Goal: Task Accomplishment & Management: Manage account settings

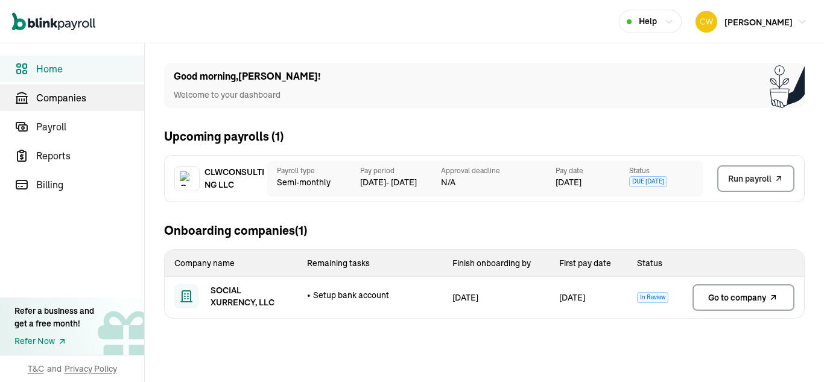
click at [46, 92] on span "Companies" at bounding box center [90, 98] width 108 height 14
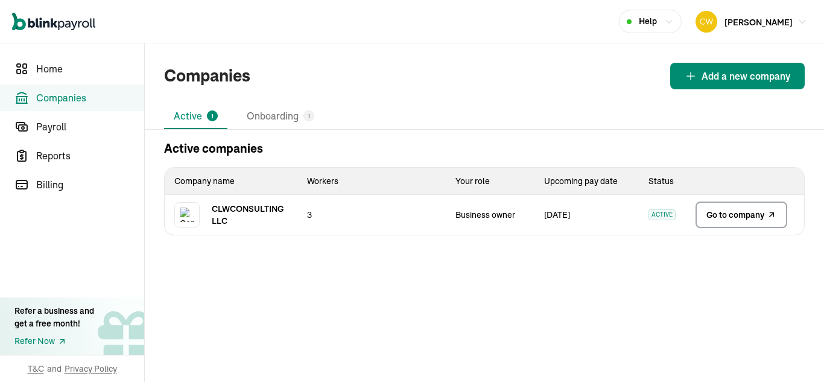
click at [762, 218] on span "Go to company" at bounding box center [736, 215] width 58 height 12
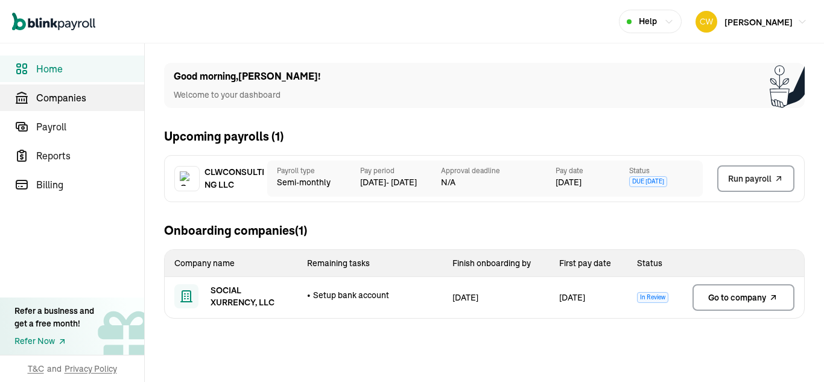
click at [46, 92] on span "Companies" at bounding box center [90, 98] width 108 height 14
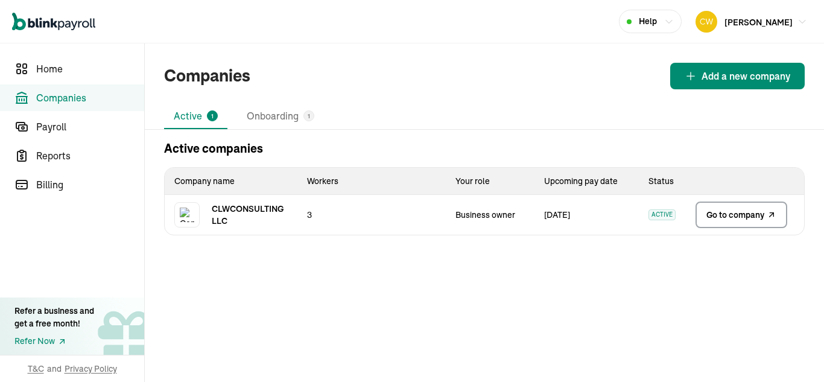
click at [762, 218] on span "Go to company" at bounding box center [736, 215] width 58 height 12
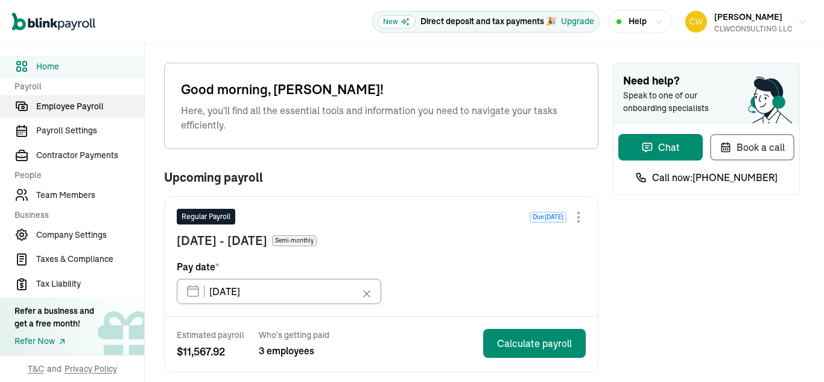
click at [87, 104] on span "Employee Payroll" at bounding box center [90, 106] width 108 height 13
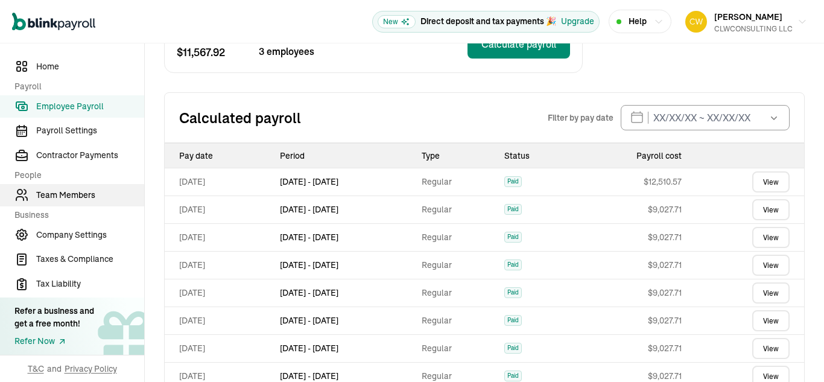
click at [65, 198] on span "Team Members" at bounding box center [90, 195] width 108 height 13
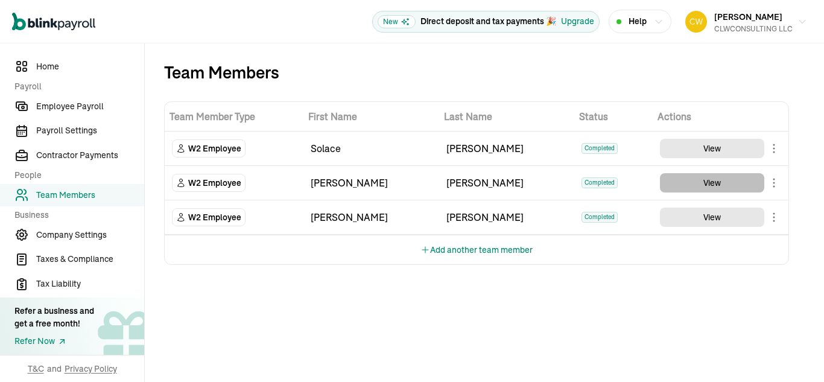
click at [696, 179] on button "View" at bounding box center [712, 182] width 104 height 19
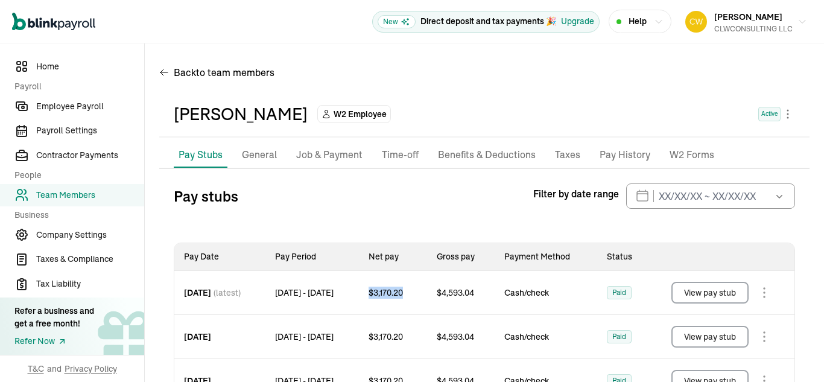
drag, startPoint x: 398, startPoint y: 293, endPoint x: 445, endPoint y: 295, distance: 47.1
click at [427, 295] on div "$ 3,170.20" at bounding box center [393, 292] width 68 height 43
copy span "$ 3,170.20"
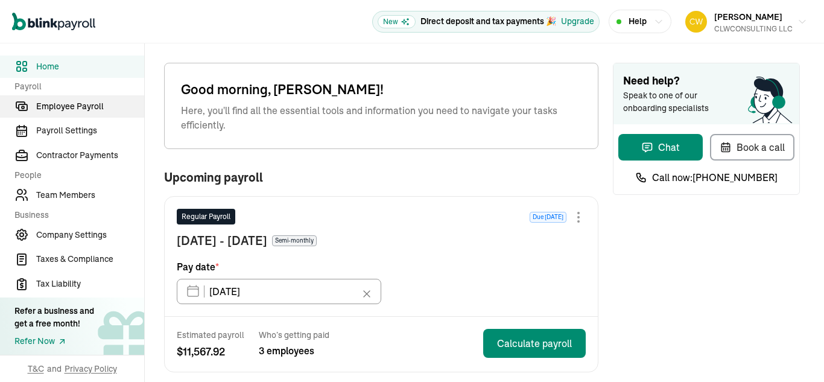
click at [87, 104] on span "Employee Payroll" at bounding box center [90, 106] width 108 height 13
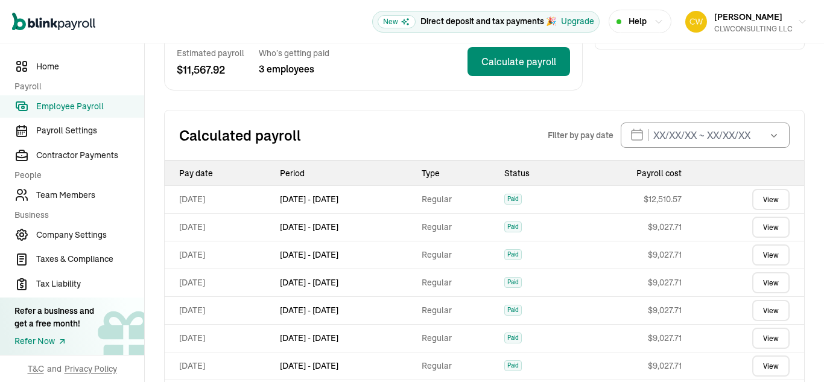
scroll to position [239, 0]
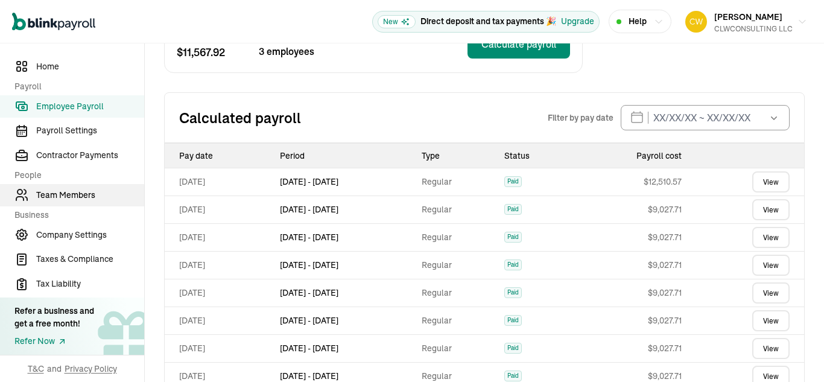
click at [65, 198] on span "Team Members" at bounding box center [90, 195] width 108 height 13
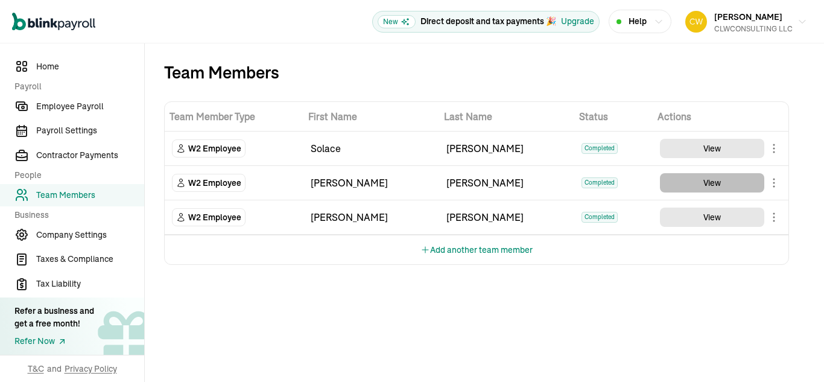
click at [696, 179] on button "View" at bounding box center [712, 182] width 104 height 19
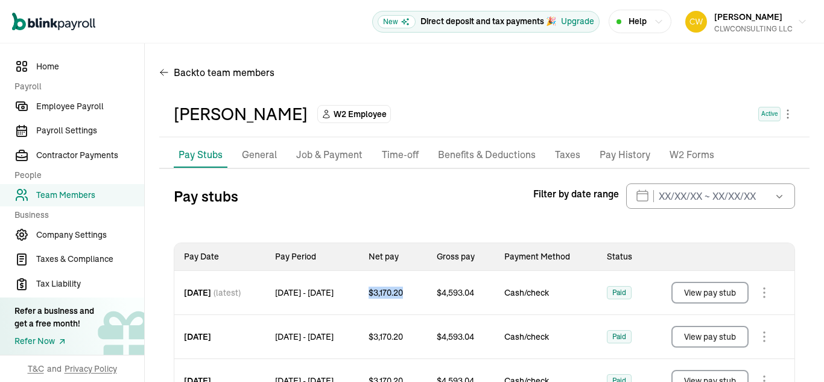
drag, startPoint x: 398, startPoint y: 293, endPoint x: 445, endPoint y: 295, distance: 47.1
click at [427, 295] on div "$ 3,170.20" at bounding box center [393, 292] width 68 height 43
copy span "$ 3,170.20"
